Goal: Task Accomplishment & Management: Use online tool/utility

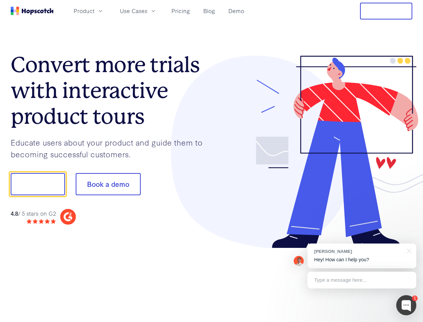
click at [212, 161] on div at bounding box center [312, 152] width 201 height 193
click at [95, 11] on span "Product" at bounding box center [84, 11] width 21 height 8
click at [147, 11] on span "Use Cases" at bounding box center [133, 11] width 27 height 8
click at [387, 11] on button "Free Trial" at bounding box center [386, 11] width 52 height 17
click at [38, 184] on button "Show me!" at bounding box center [38, 184] width 54 height 22
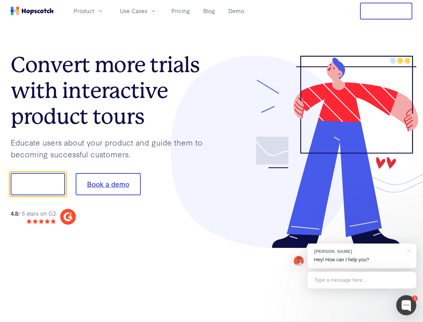
click at [108, 184] on button "Book a demo" at bounding box center [108, 184] width 65 height 22
click at [407, 305] on div at bounding box center [407, 305] width 20 height 20
click at [362, 256] on div "[PERSON_NAME] Hey! How can I help you?" at bounding box center [362, 255] width 109 height 25
click at [408, 250] on div at bounding box center [354, 183] width 126 height 224
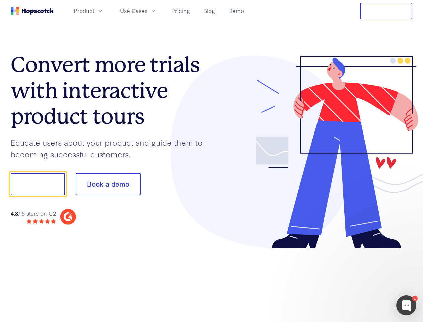
click at [362, 280] on div at bounding box center [354, 228] width 126 height 134
